Goal: Information Seeking & Learning: Learn about a topic

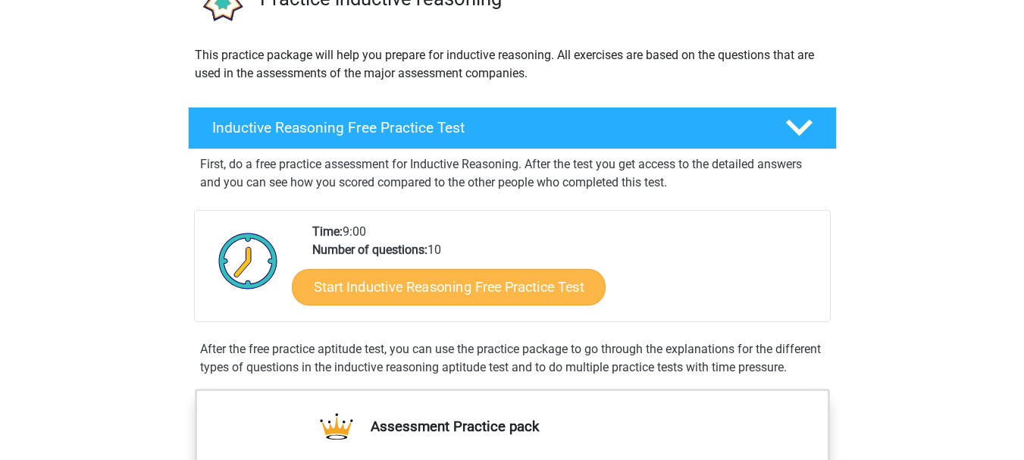
scroll to position [121, 0]
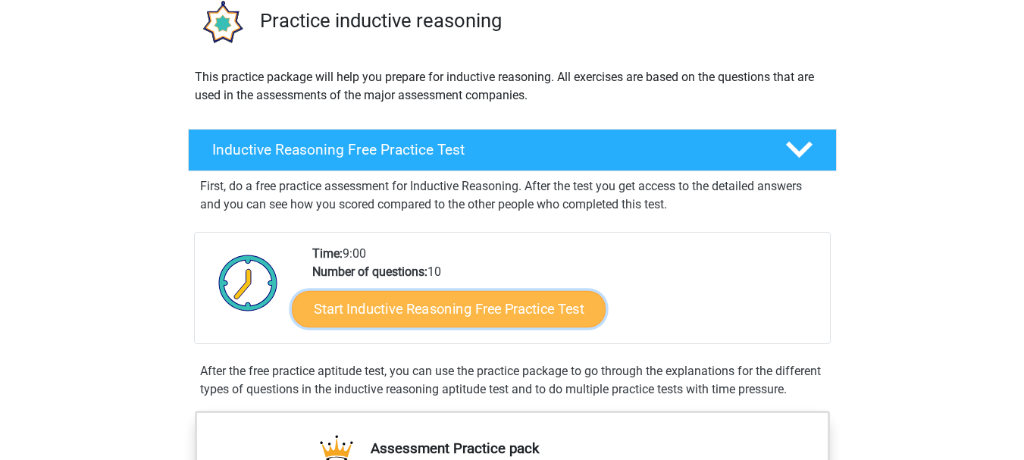
click at [382, 319] on link "Start Inductive Reasoning Free Practice Test" at bounding box center [449, 308] width 314 height 36
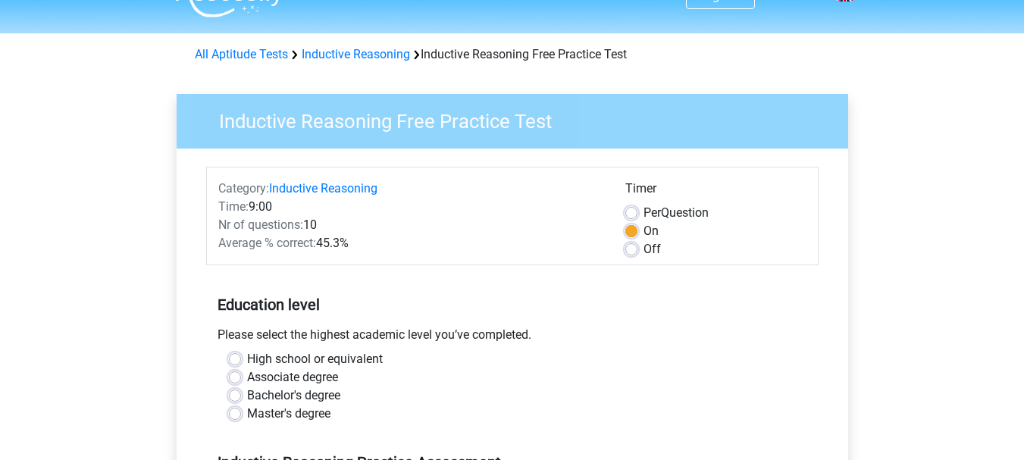
scroll to position [61, 0]
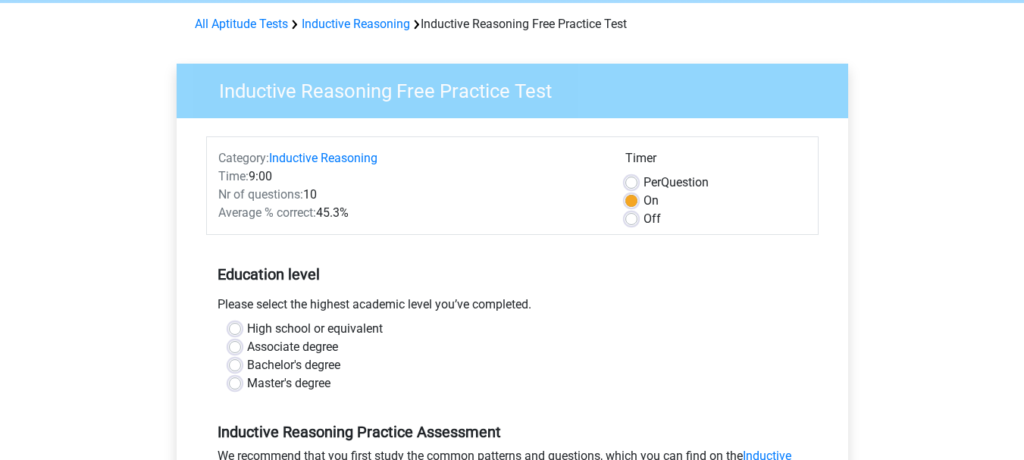
click at [316, 350] on label "Associate degree" at bounding box center [292, 347] width 91 height 18
click at [241, 350] on input "Associate degree" at bounding box center [235, 345] width 12 height 15
radio input "true"
click at [314, 367] on label "Bachelor's degree" at bounding box center [293, 365] width 93 height 18
click at [241, 367] on input "Bachelor's degree" at bounding box center [235, 363] width 12 height 15
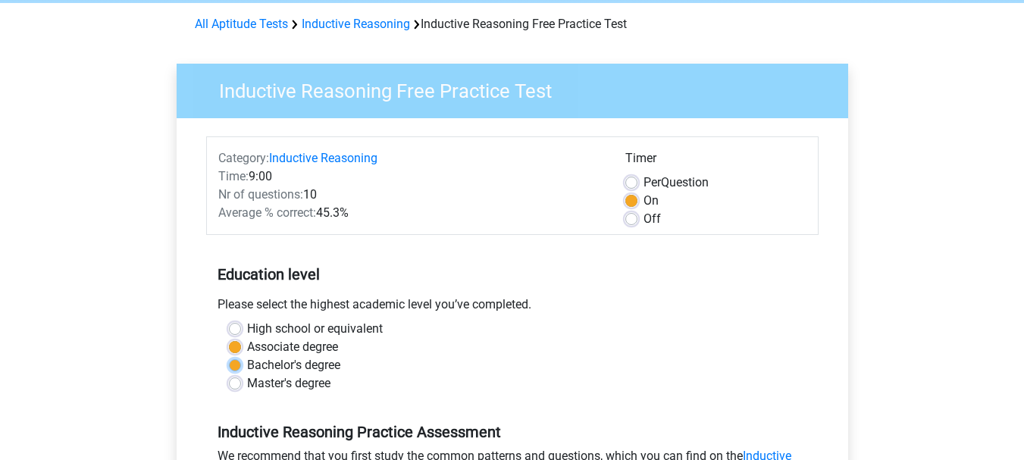
radio input "true"
click at [229, 374] on input "Master's degree" at bounding box center [235, 381] width 12 height 15
radio input "true"
click at [229, 320] on input "High school or equivalent" at bounding box center [235, 327] width 12 height 15
radio input "true"
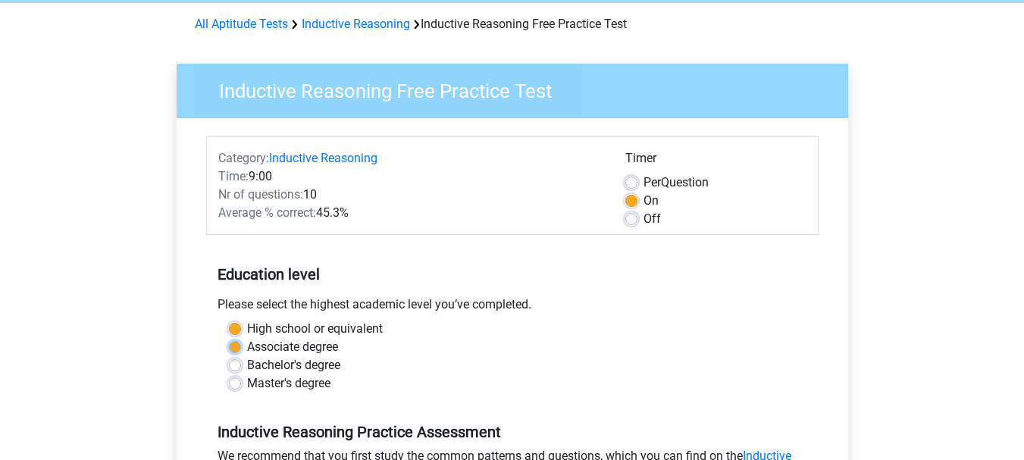
click at [229, 338] on input "Associate degree" at bounding box center [235, 345] width 12 height 15
radio input "true"
click at [229, 356] on input "Bachelor's degree" at bounding box center [235, 363] width 12 height 15
radio input "true"
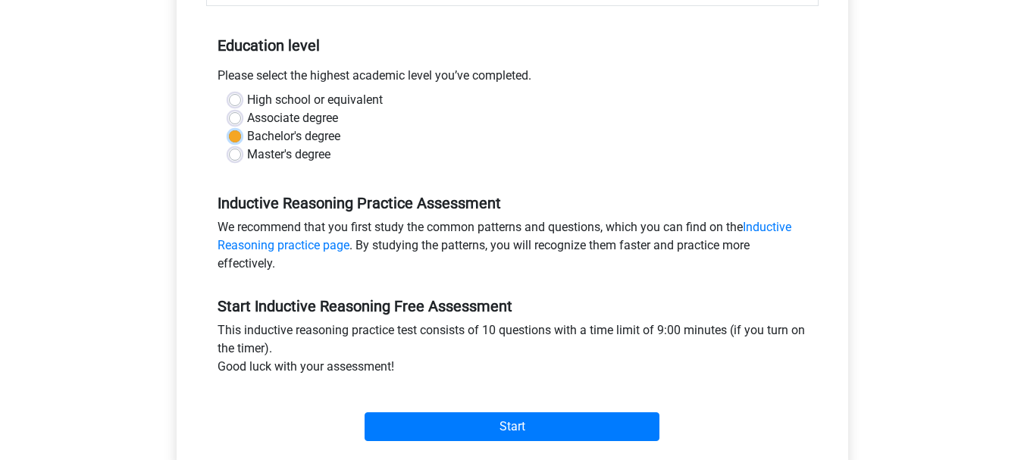
scroll to position [303, 0]
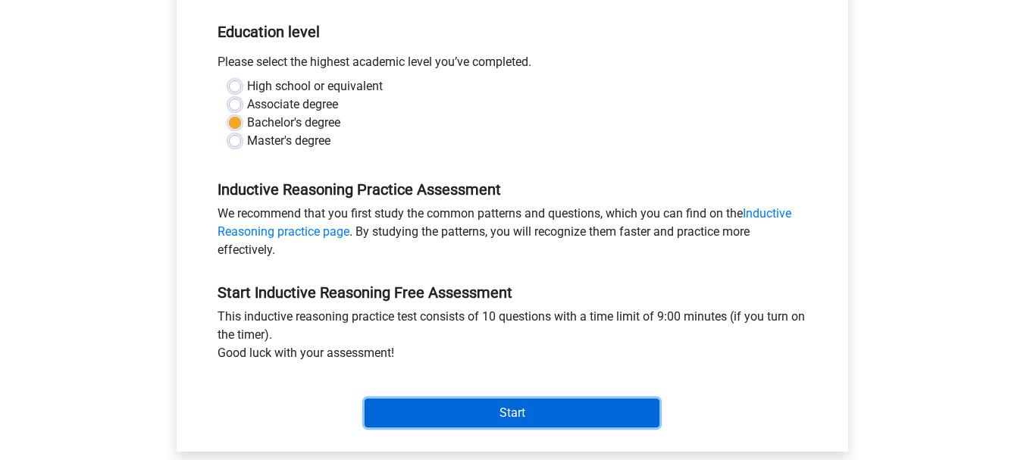
click at [585, 411] on input "Start" at bounding box center [512, 413] width 295 height 29
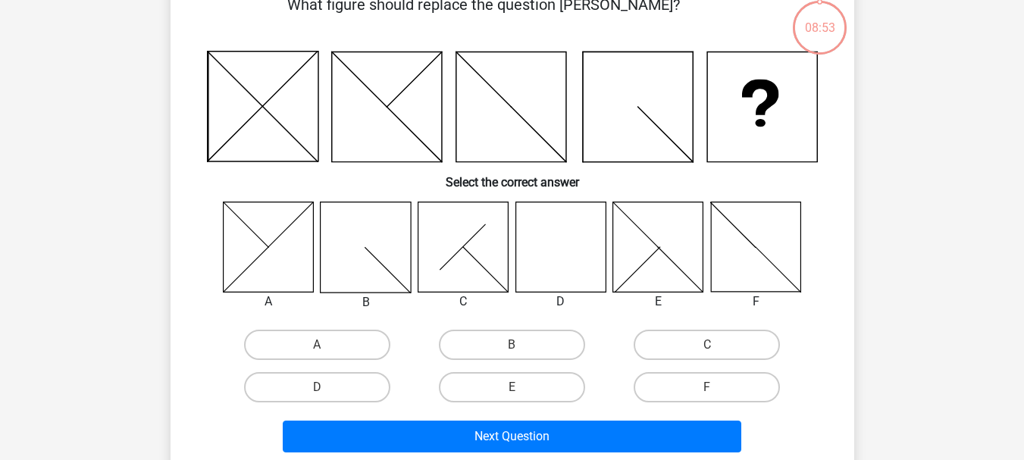
scroll to position [91, 0]
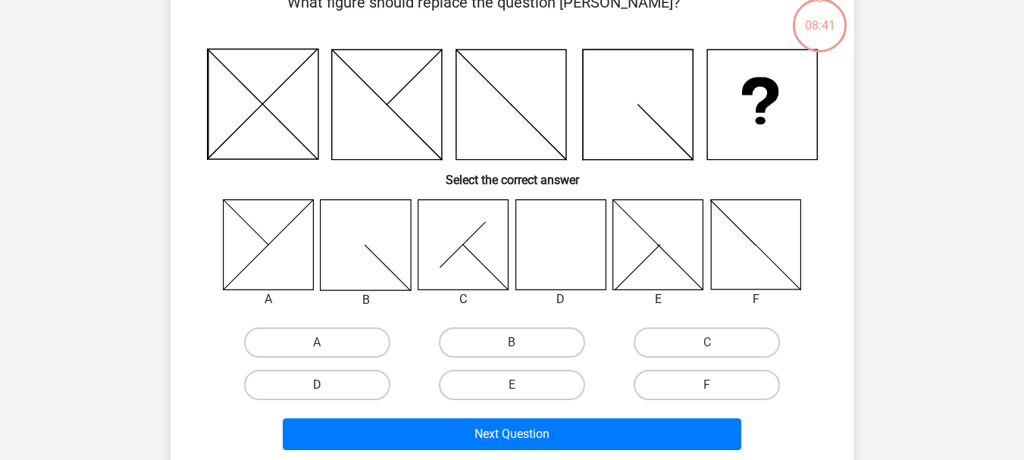
click at [359, 373] on label "D" at bounding box center [317, 385] width 146 height 30
click at [327, 385] on input "D" at bounding box center [322, 390] width 10 height 10
radio input "true"
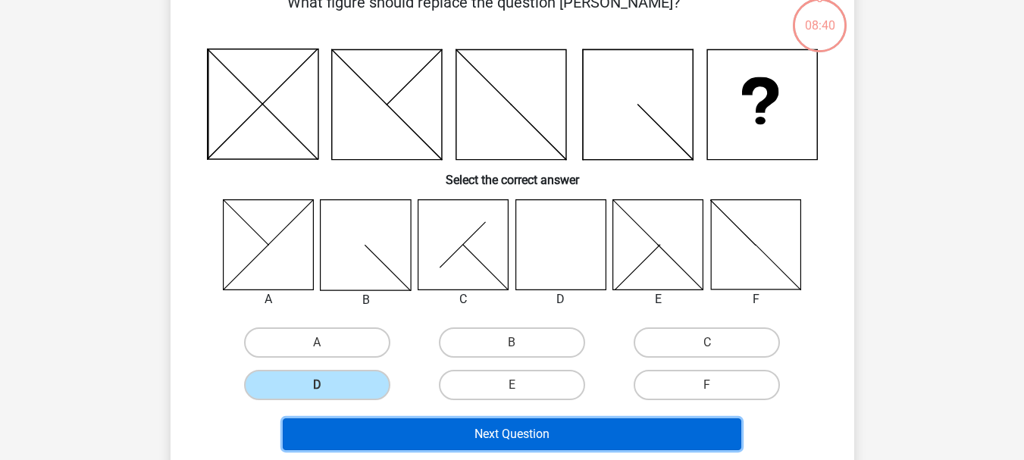
click at [389, 432] on button "Next Question" at bounding box center [512, 434] width 459 height 32
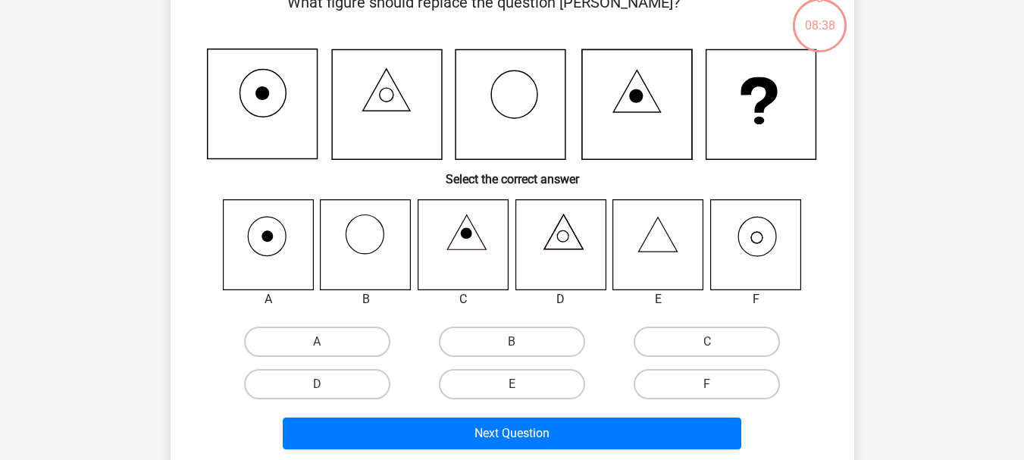
scroll to position [70, 0]
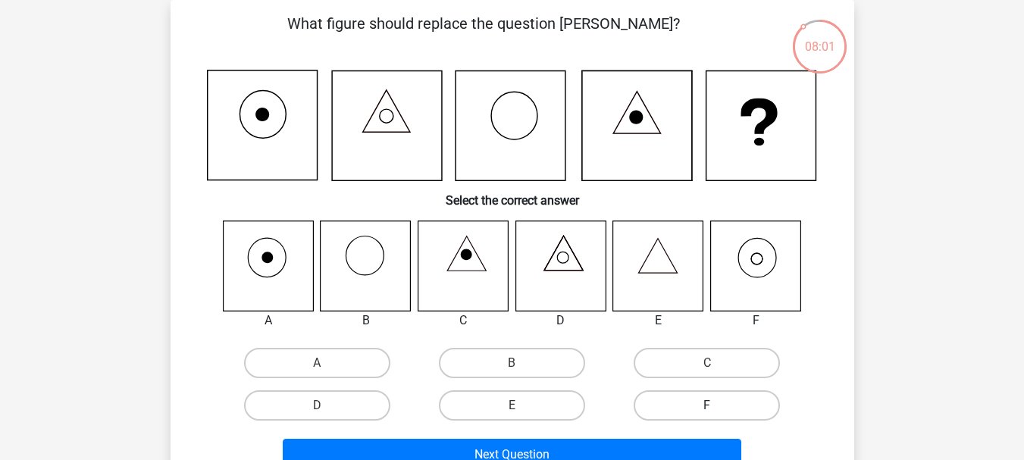
click at [663, 399] on label "F" at bounding box center [707, 405] width 146 height 30
click at [707, 405] on input "F" at bounding box center [712, 410] width 10 height 10
radio input "true"
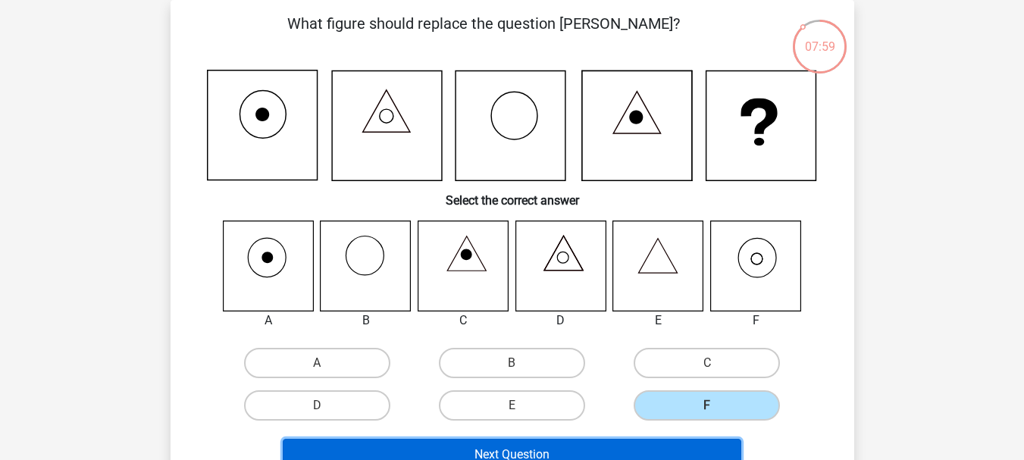
click at [584, 443] on button "Next Question" at bounding box center [512, 455] width 459 height 32
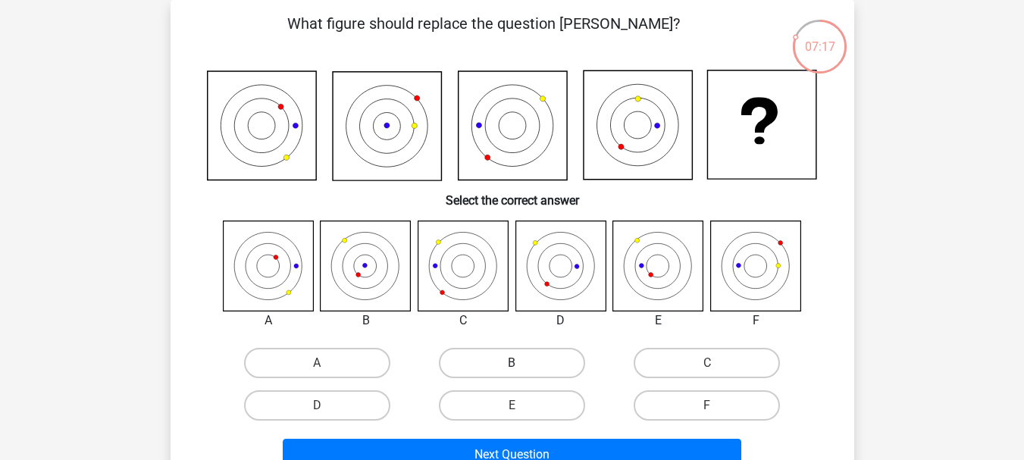
click at [547, 366] on label "B" at bounding box center [512, 363] width 146 height 30
click at [521, 366] on input "B" at bounding box center [517, 368] width 10 height 10
radio input "true"
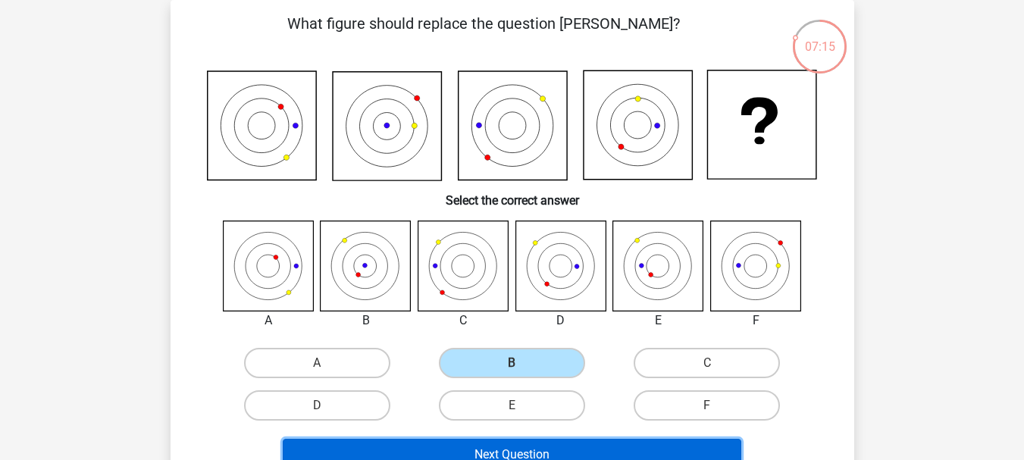
click at [541, 447] on button "Next Question" at bounding box center [512, 455] width 459 height 32
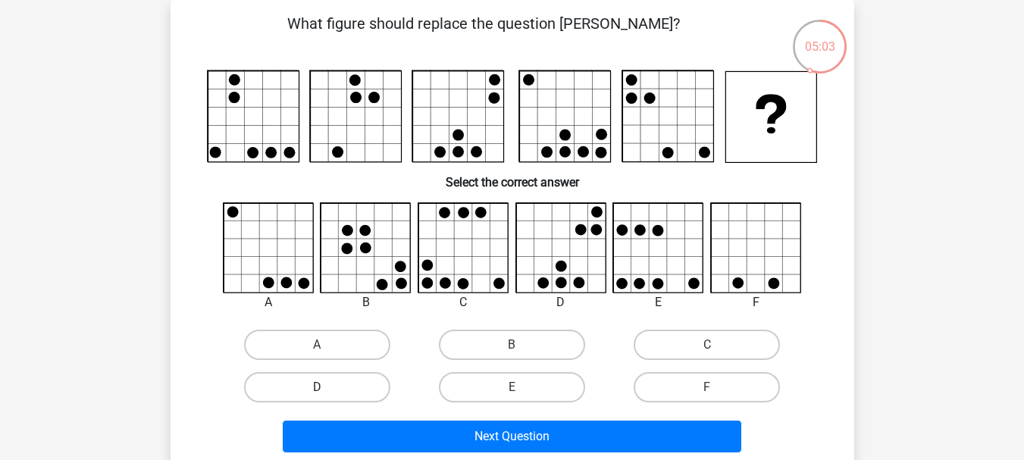
click at [373, 393] on label "D" at bounding box center [317, 387] width 146 height 30
click at [327, 393] on input "D" at bounding box center [322, 392] width 10 height 10
radio input "true"
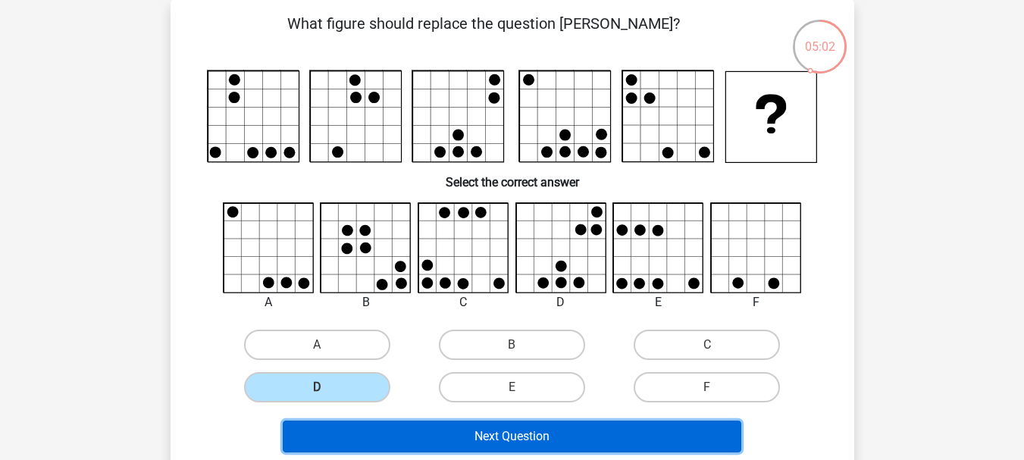
click at [403, 442] on button "Next Question" at bounding box center [512, 437] width 459 height 32
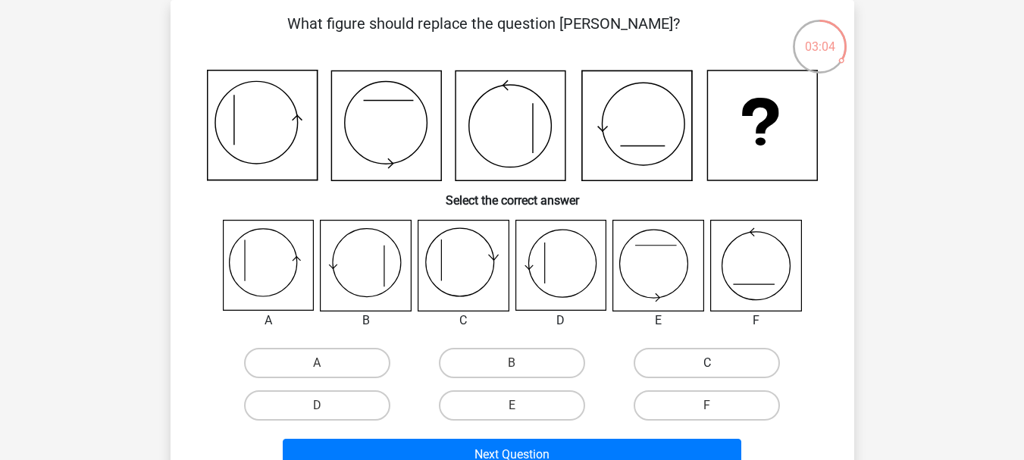
click at [678, 358] on label "C" at bounding box center [707, 363] width 146 height 30
click at [707, 363] on input "C" at bounding box center [712, 368] width 10 height 10
radio input "true"
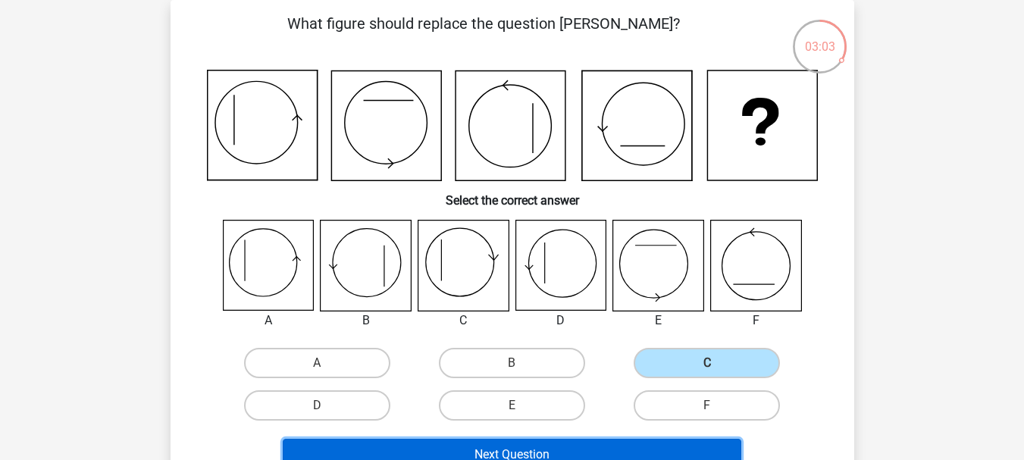
click at [641, 455] on button "Next Question" at bounding box center [512, 455] width 459 height 32
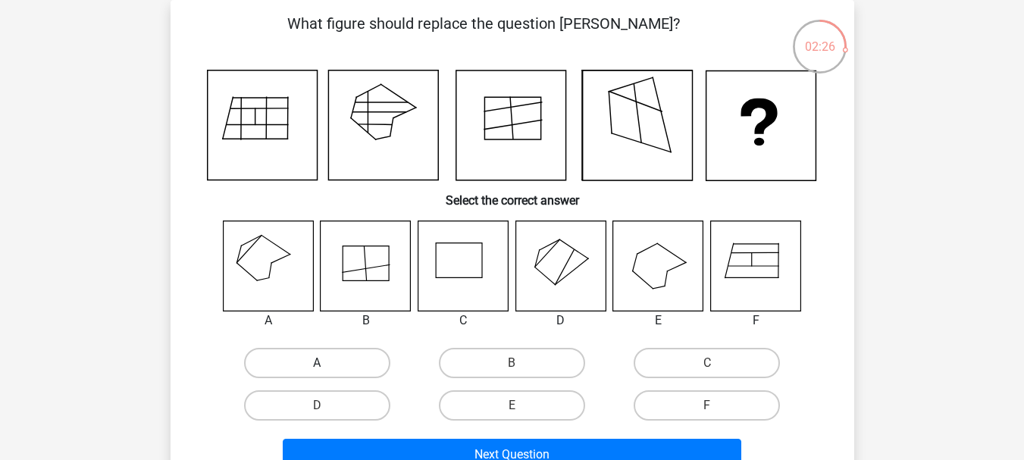
click at [310, 369] on label "A" at bounding box center [317, 363] width 146 height 30
click at [317, 369] on input "A" at bounding box center [322, 368] width 10 height 10
radio input "true"
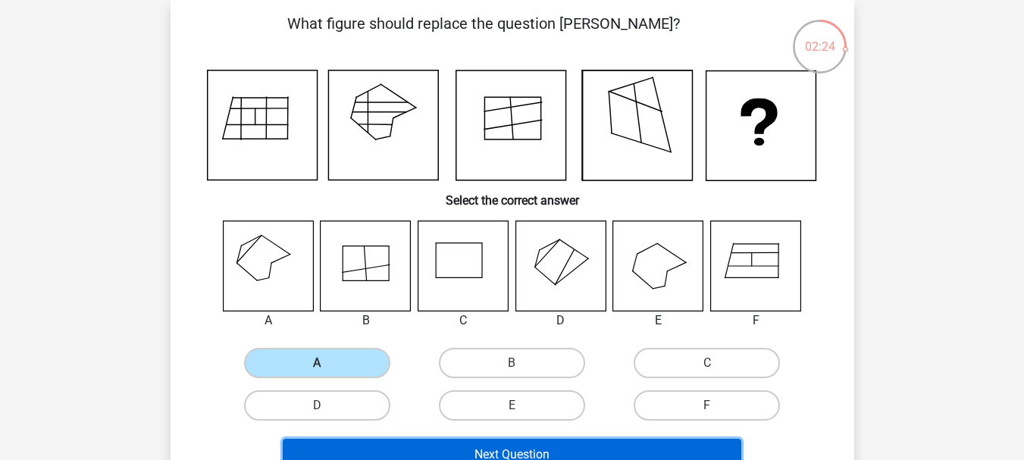
click at [385, 441] on button "Next Question" at bounding box center [512, 455] width 459 height 32
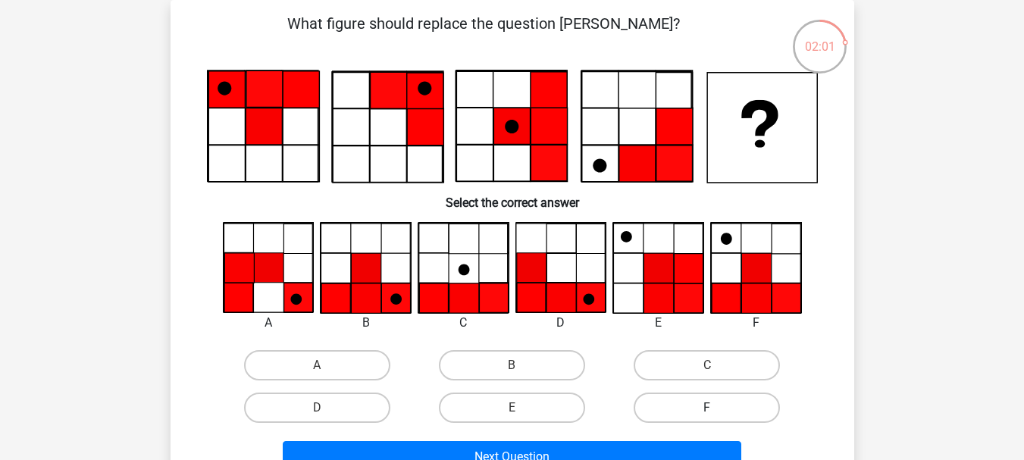
click at [666, 405] on label "F" at bounding box center [707, 408] width 146 height 30
click at [707, 408] on input "F" at bounding box center [712, 413] width 10 height 10
radio input "true"
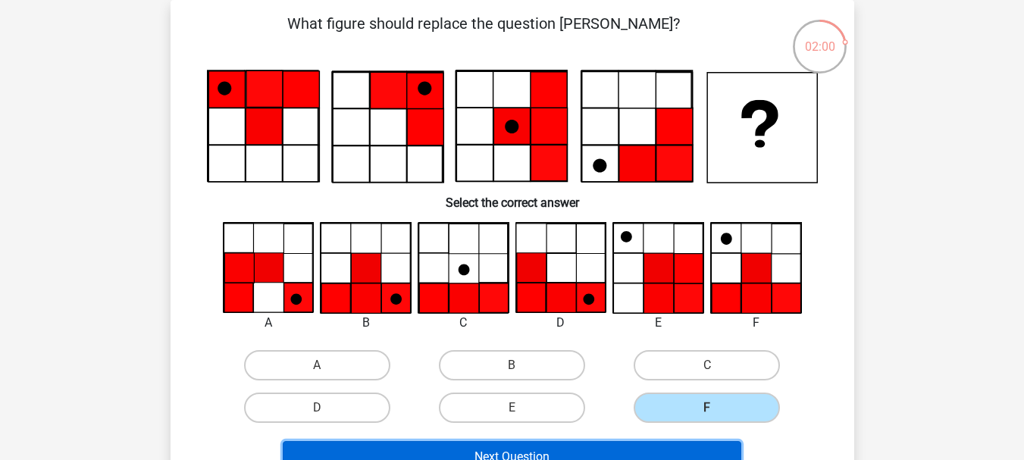
click at [621, 447] on button "Next Question" at bounding box center [512, 457] width 459 height 32
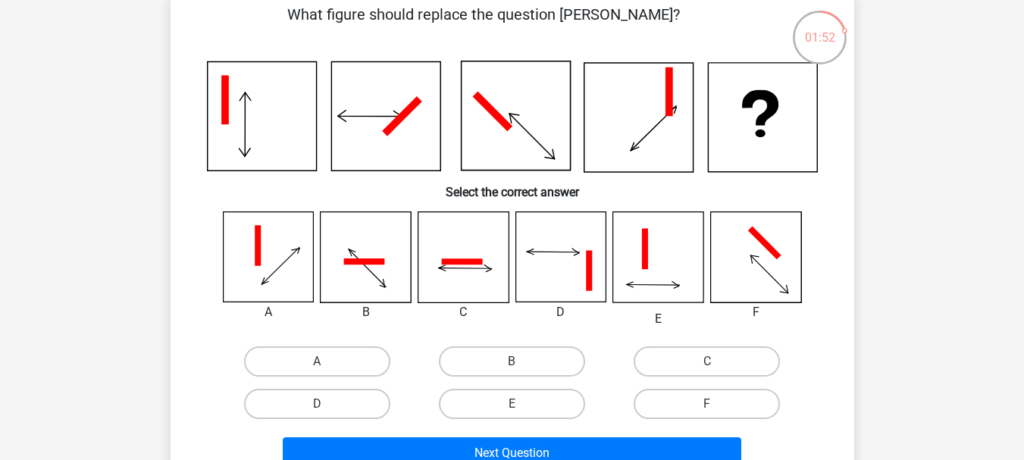
scroll to position [80, 0]
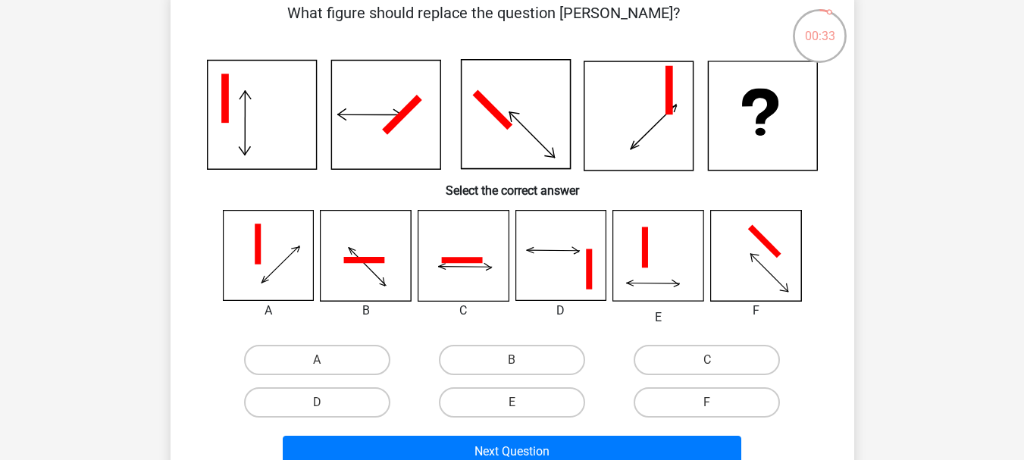
click at [481, 261] on icon at bounding box center [461, 260] width 41 height 6
click at [653, 372] on label "C" at bounding box center [707, 360] width 146 height 30
click at [707, 370] on input "C" at bounding box center [712, 365] width 10 height 10
radio input "true"
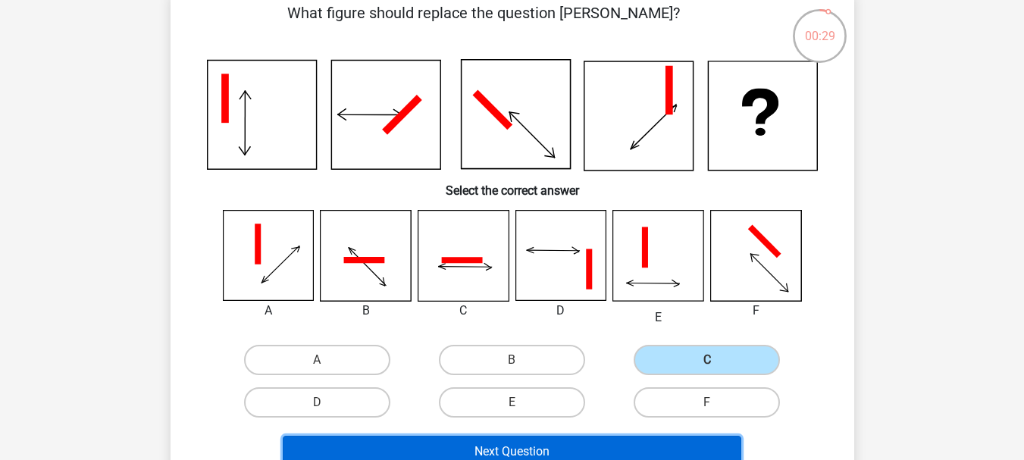
click at [624, 449] on button "Next Question" at bounding box center [512, 452] width 459 height 32
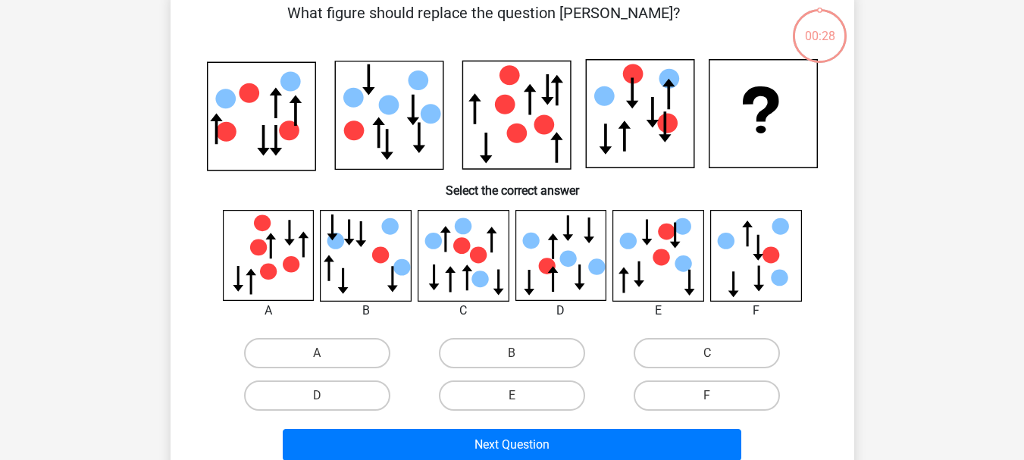
scroll to position [70, 0]
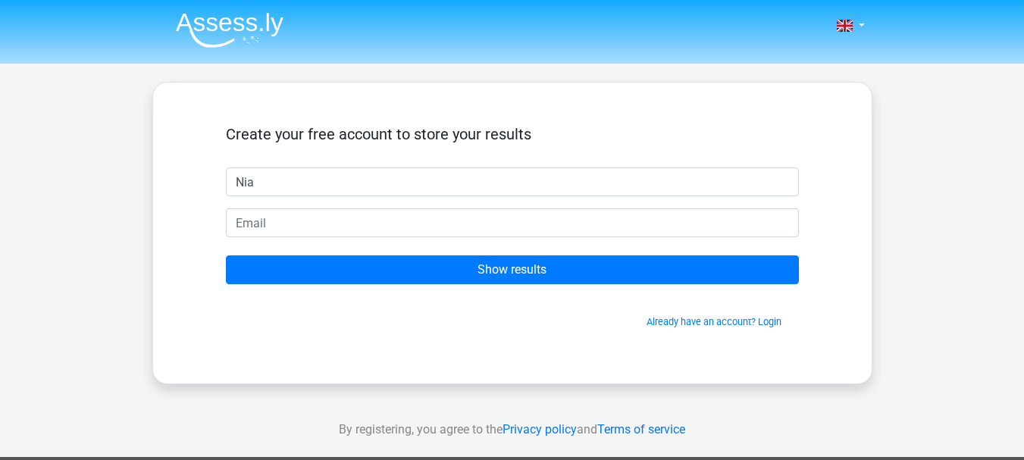
type input "Nia"
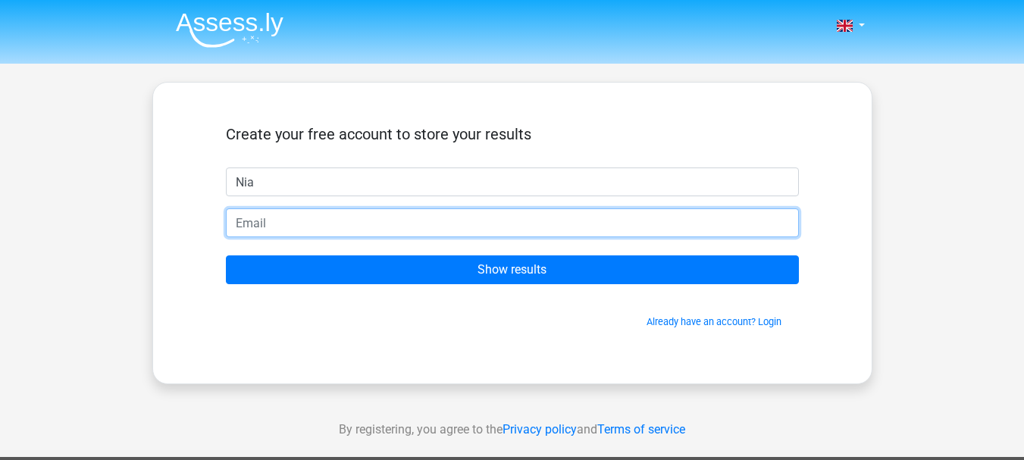
click at [332, 224] on input "email" at bounding box center [512, 222] width 573 height 29
type input "[EMAIL_ADDRESS][DOMAIN_NAME]"
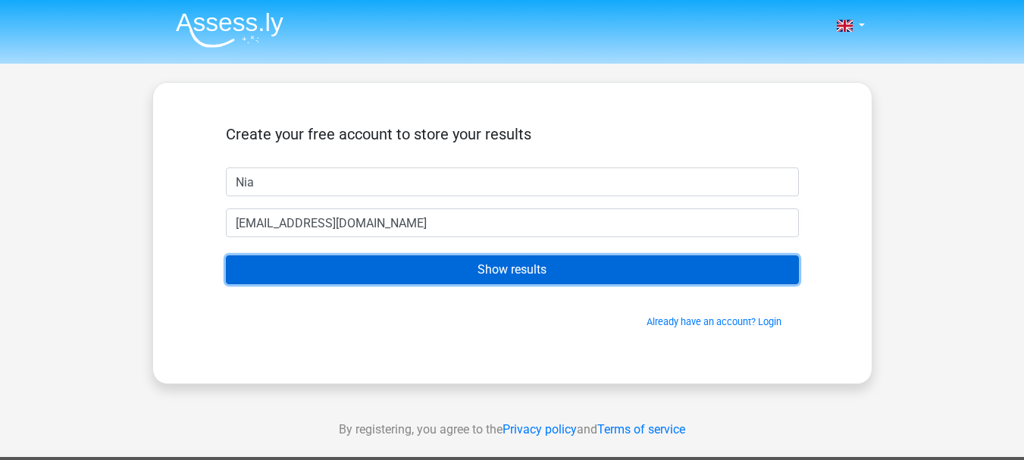
click at [408, 261] on input "Show results" at bounding box center [512, 269] width 573 height 29
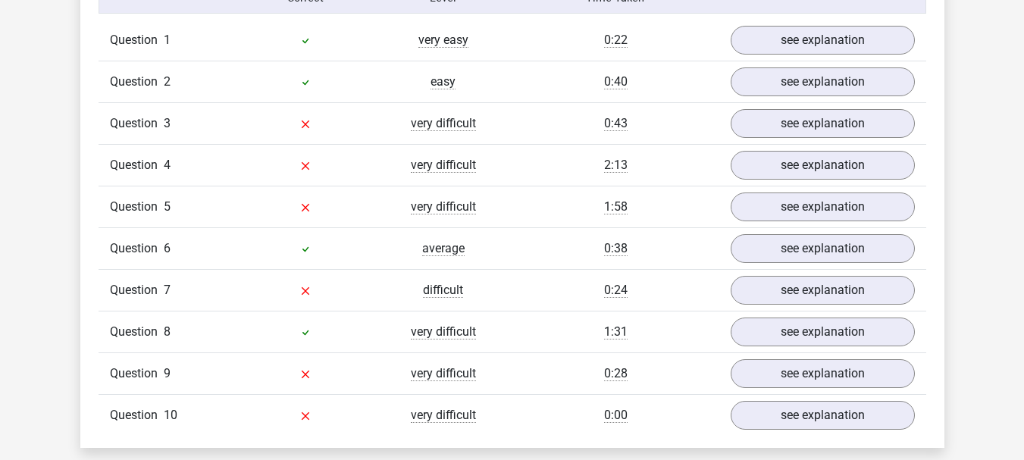
scroll to position [1260, 0]
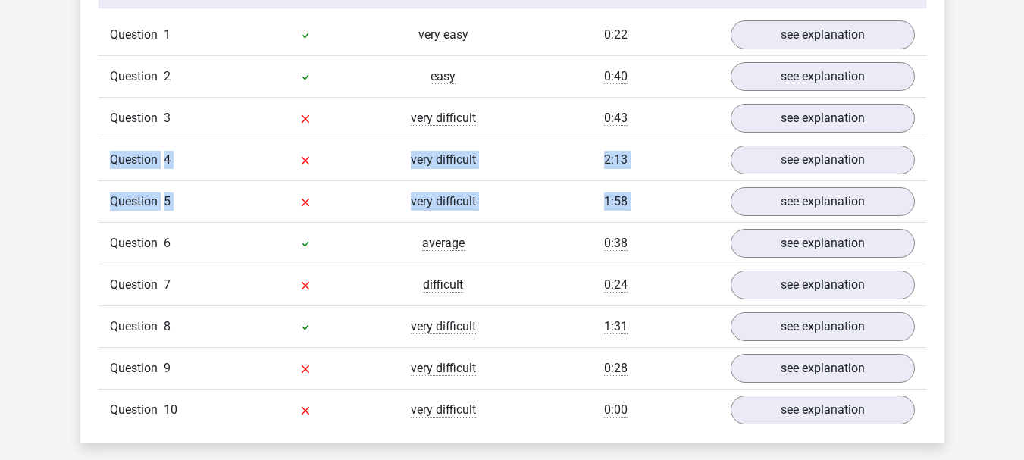
drag, startPoint x: 944, startPoint y: 214, endPoint x: 975, endPoint y: 127, distance: 92.8
click at [975, 127] on div "Go premium Nia [EMAIL_ADDRESS][DOMAIN_NAME]" at bounding box center [512, 361] width 1024 height 3242
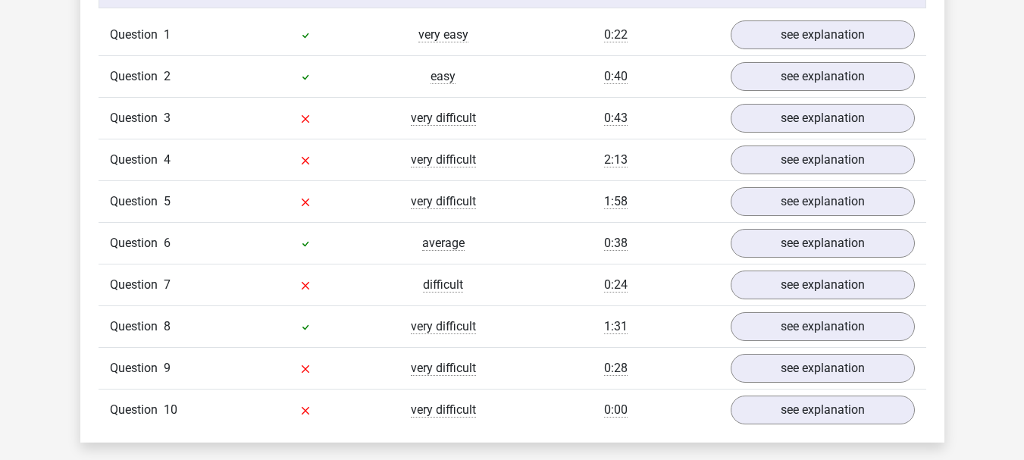
click at [975, 127] on div "Go premium Nia [EMAIL_ADDRESS][DOMAIN_NAME]" at bounding box center [512, 361] width 1024 height 3242
click at [783, 42] on link "see explanation" at bounding box center [821, 34] width 211 height 33
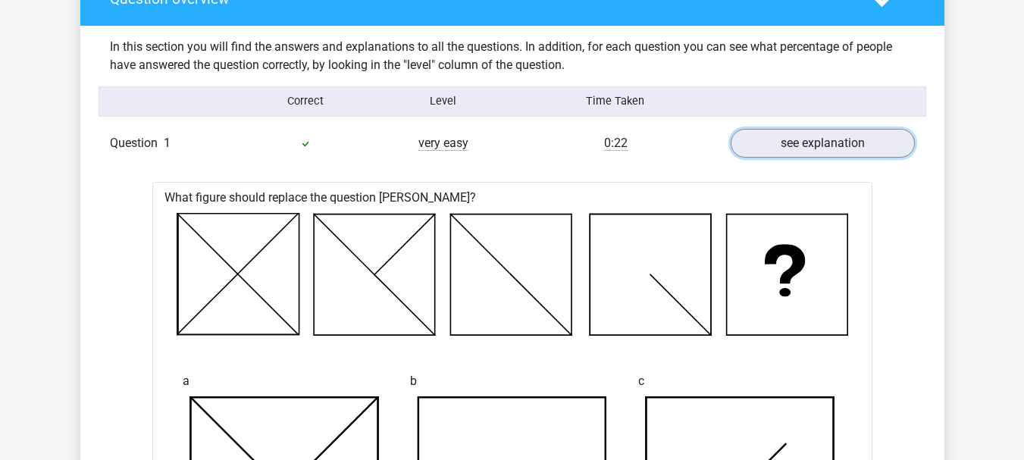
scroll to position [1109, 0]
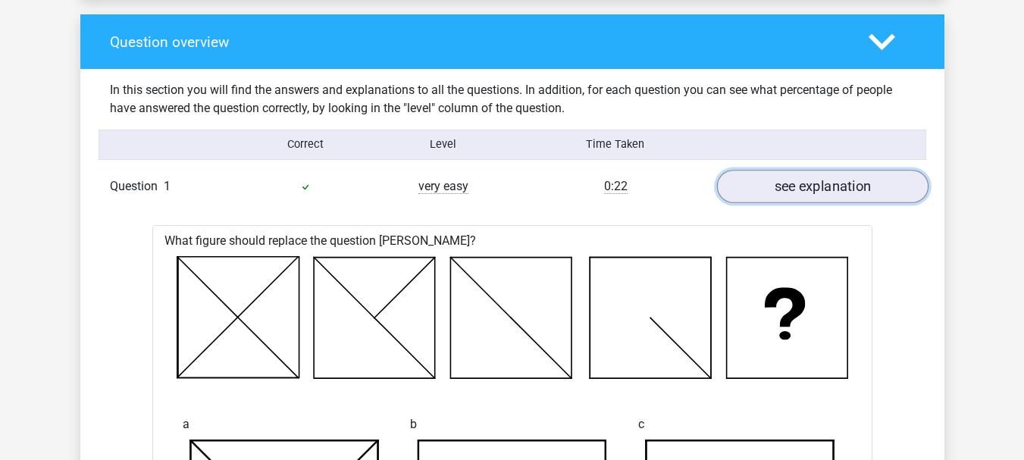
click at [860, 192] on link "see explanation" at bounding box center [821, 186] width 211 height 33
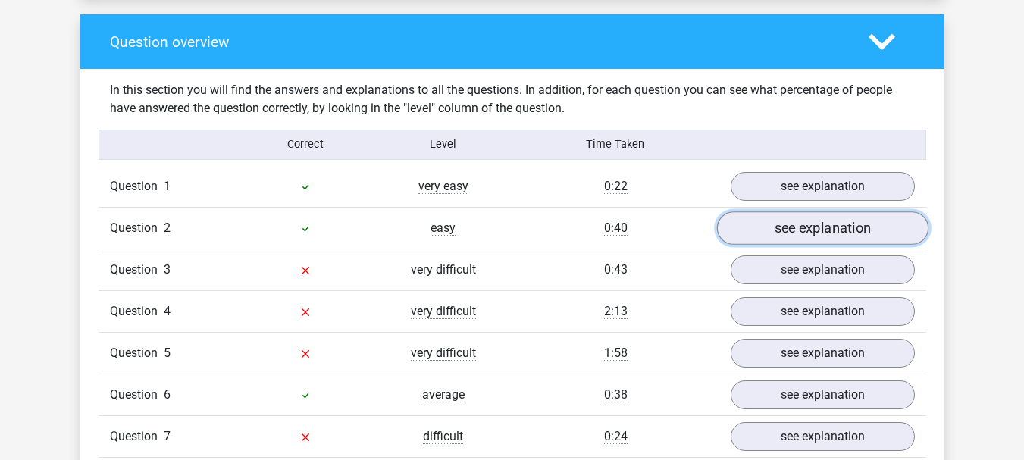
click at [859, 229] on link "see explanation" at bounding box center [821, 227] width 211 height 33
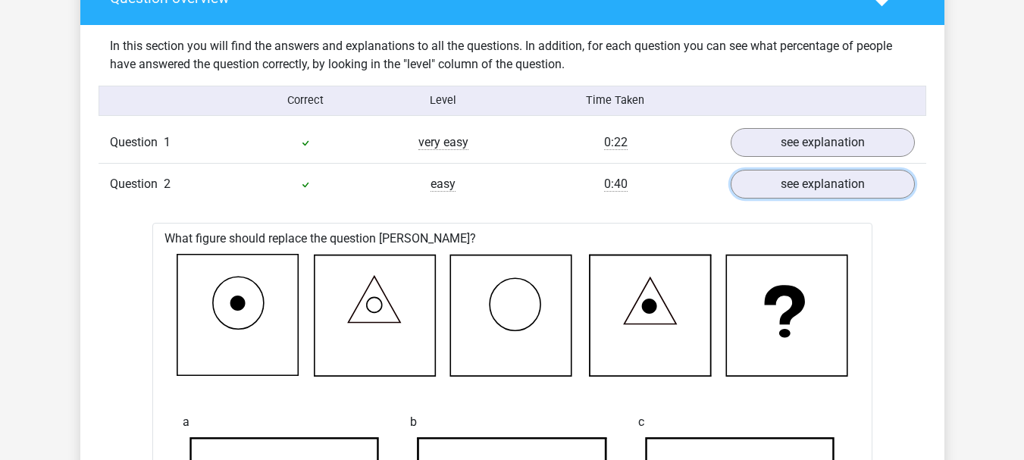
scroll to position [1138, 0]
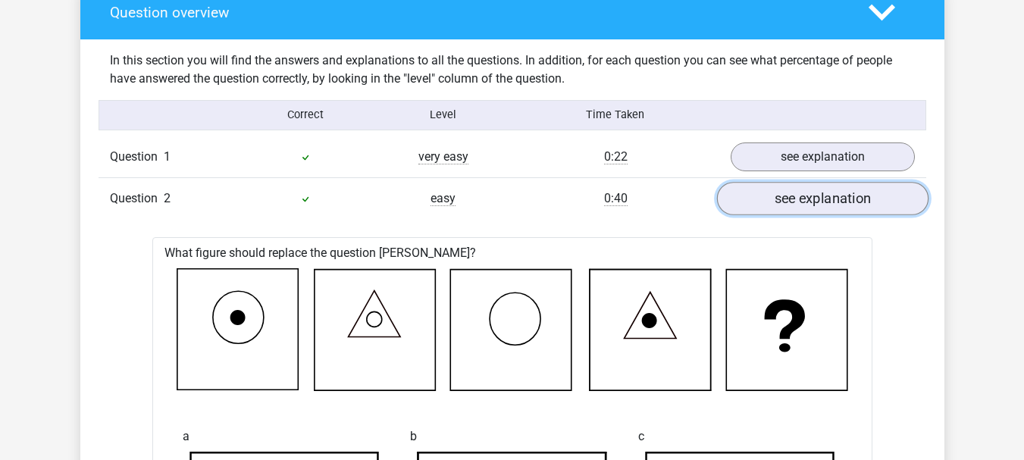
click at [875, 201] on link "see explanation" at bounding box center [821, 198] width 211 height 33
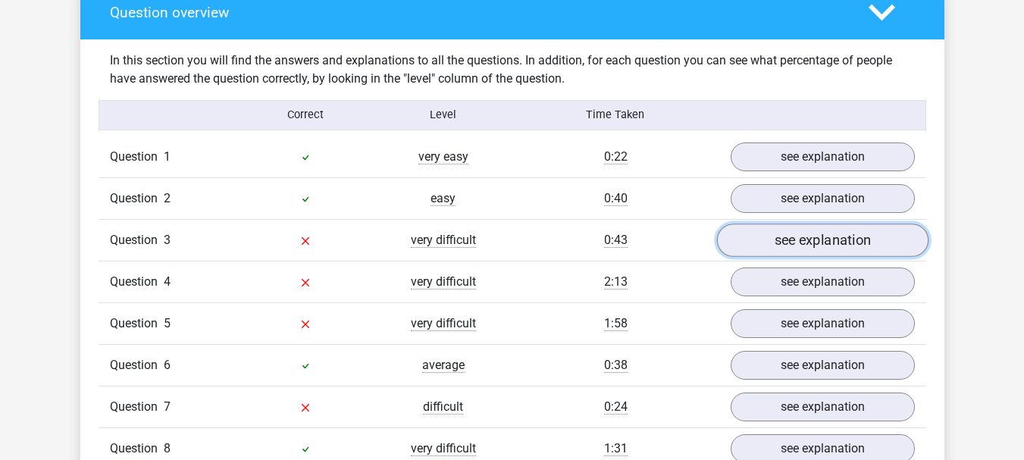
click at [868, 232] on link "see explanation" at bounding box center [821, 240] width 211 height 33
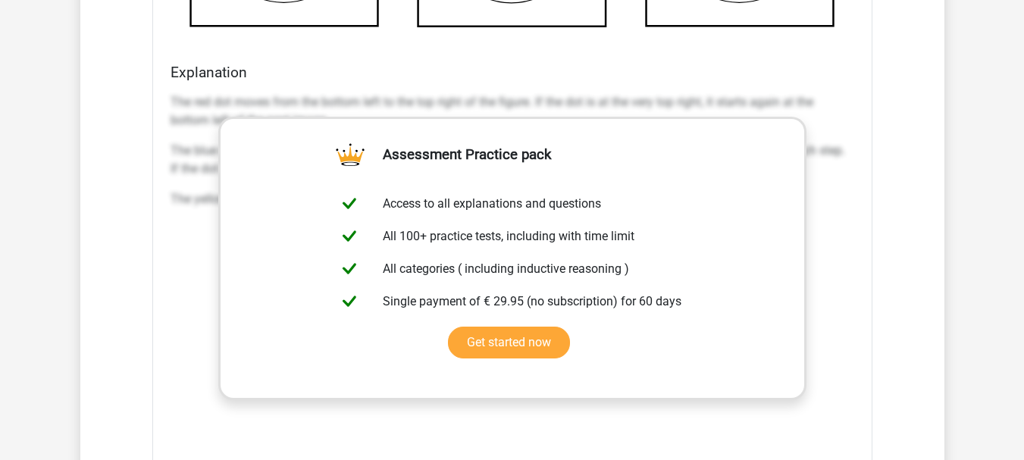
scroll to position [2023, 0]
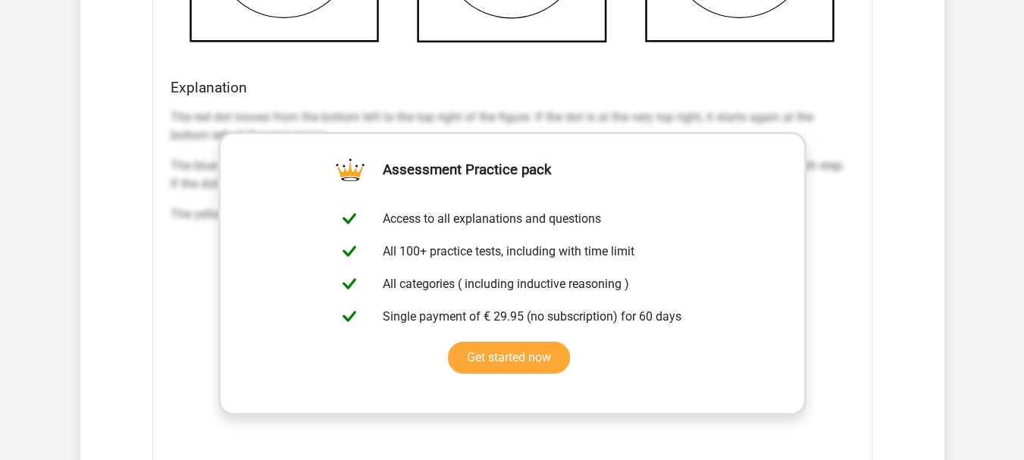
click at [939, 211] on div "Question overview In this section you will find the answers and explanations to…" at bounding box center [512, 24] width 864 height 1848
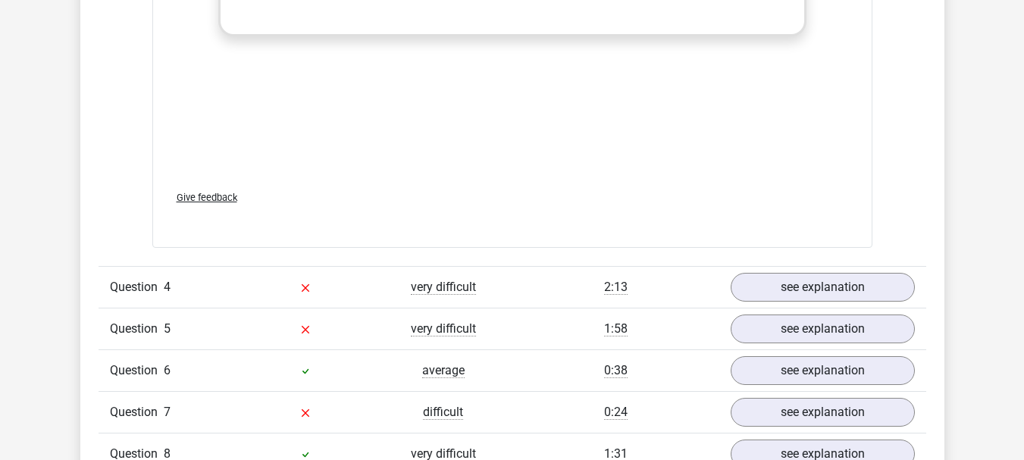
scroll to position [2409, 0]
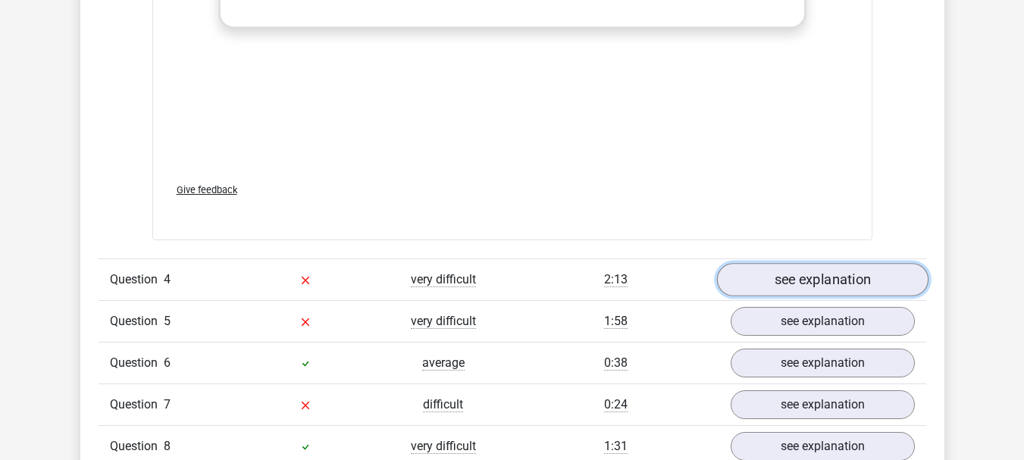
click at [790, 286] on link "see explanation" at bounding box center [821, 279] width 211 height 33
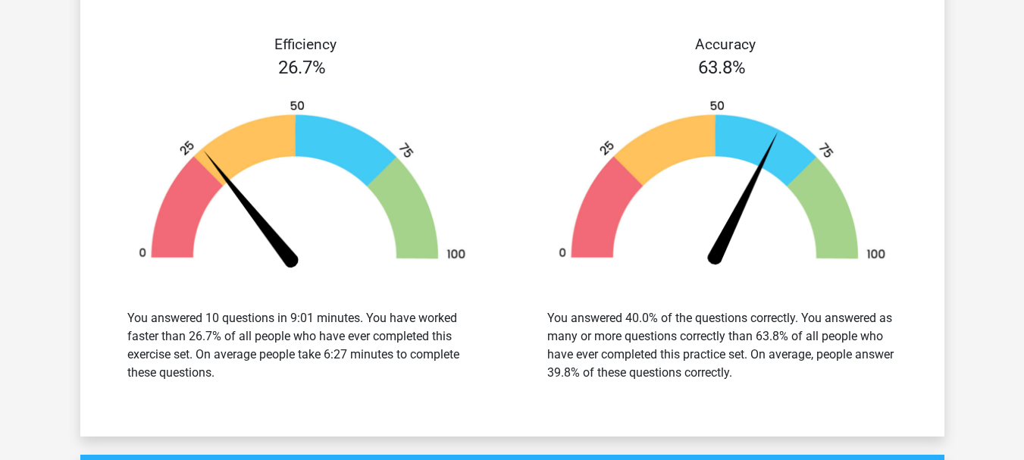
scroll to position [3956, 0]
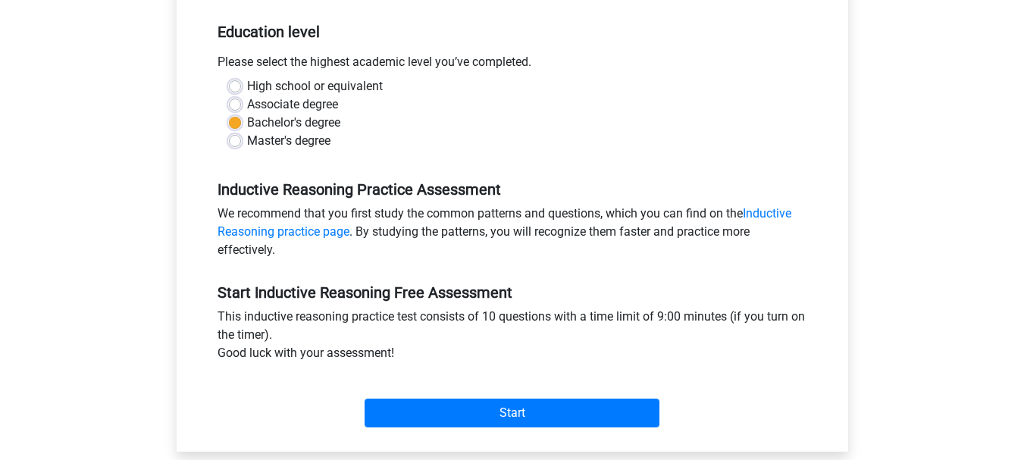
scroll to position [303, 0]
